Goal: Information Seeking & Learning: Learn about a topic

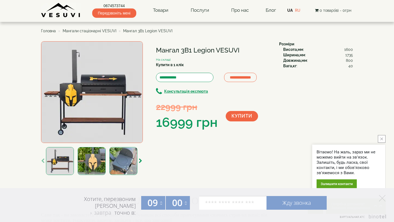
click at [203, 51] on h1 "Мангал 3В1 Legion VESUVI" at bounding box center [213, 50] width 115 height 7
click at [118, 100] on img at bounding box center [92, 92] width 102 height 102
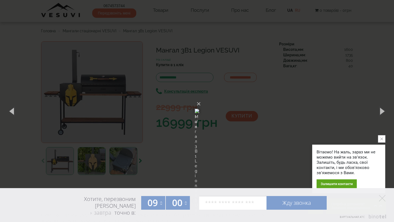
click at [267, 99] on div "× Мангал 3В1 Legion VESUVI 1 of 4 Loading..." at bounding box center [197, 111] width 394 height 222
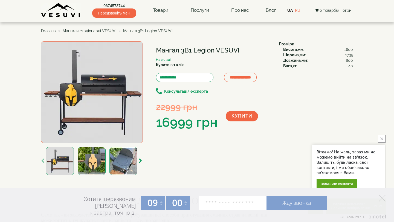
click at [291, 50] on b "Висота,мм" at bounding box center [294, 49] width 20 height 4
click at [297, 56] on b "Ширина,мм" at bounding box center [295, 55] width 22 height 4
click at [303, 62] on b "Довжина,мм" at bounding box center [296, 60] width 24 height 4
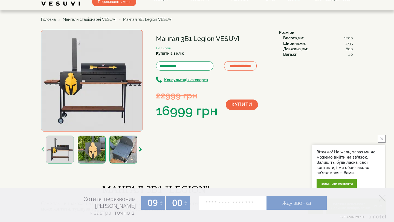
scroll to position [10, 0]
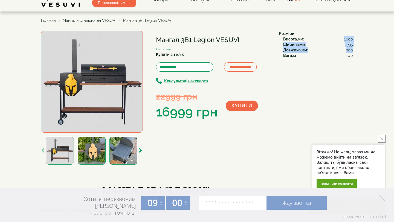
drag, startPoint x: 345, startPoint y: 38, endPoint x: 353, endPoint y: 48, distance: 13.2
click at [353, 49] on div "Висота,мм : 1600 Ширина,мм : 1735 Довжина,мм : 800 Вага,кг : 40" at bounding box center [316, 47] width 74 height 22
copy div "1600 Ширина,мм : 1735 Довжина,мм : 800"
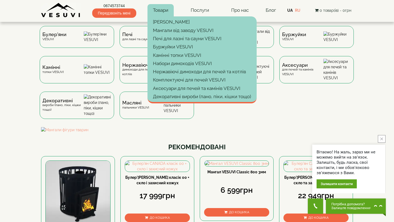
click at [160, 13] on link "Товари" at bounding box center [161, 10] width 26 height 13
click at [230, 110] on div "Булер'яни VESUVI Печі для лазні та сауни VESUVI Мангали від заводу VESUVI Буржу…" at bounding box center [197, 76] width 320 height 101
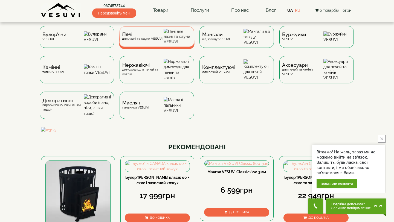
click at [156, 36] on span "Печі" at bounding box center [142, 34] width 41 height 4
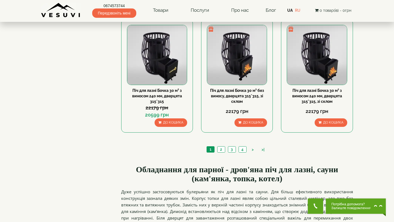
scroll to position [581, 0]
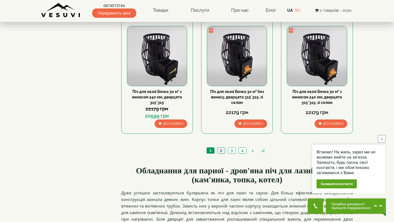
click at [218, 150] on link "2" at bounding box center [221, 151] width 8 height 6
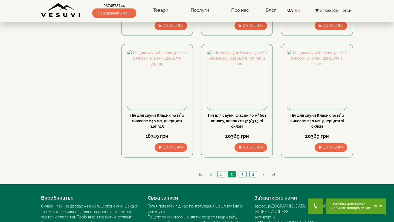
scroll to position [585, 0]
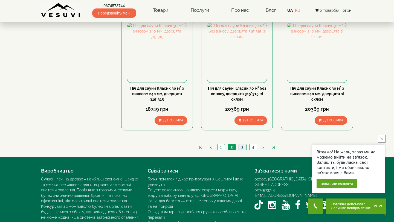
click at [242, 147] on link "3" at bounding box center [243, 148] width 8 height 6
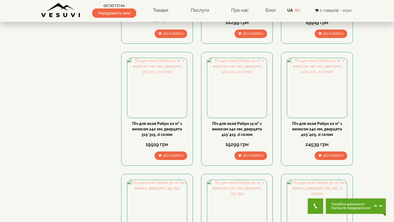
scroll to position [428, 0]
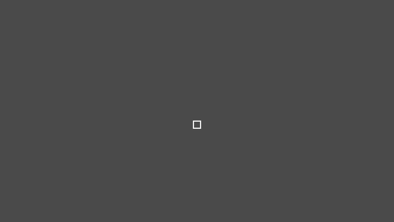
scroll to position [585, 0]
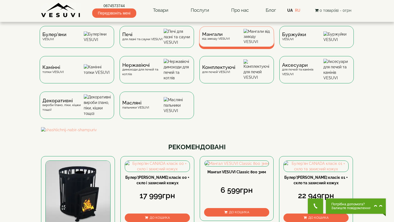
click at [225, 41] on div "Мангали від заводу VESUVI" at bounding box center [216, 36] width 28 height 8
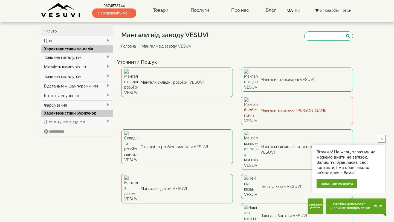
click at [241, 99] on link "Мангали-барбекю-гриль VESUVI" at bounding box center [297, 111] width 112 height 30
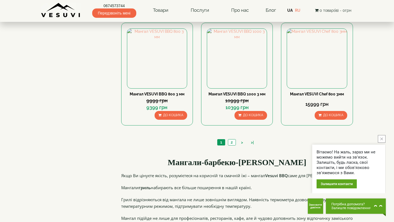
scroll to position [521, 0]
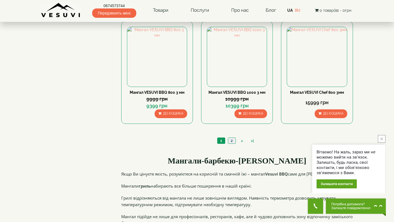
click at [232, 141] on link "2" at bounding box center [232, 141] width 8 height 6
